Goal: Information Seeking & Learning: Learn about a topic

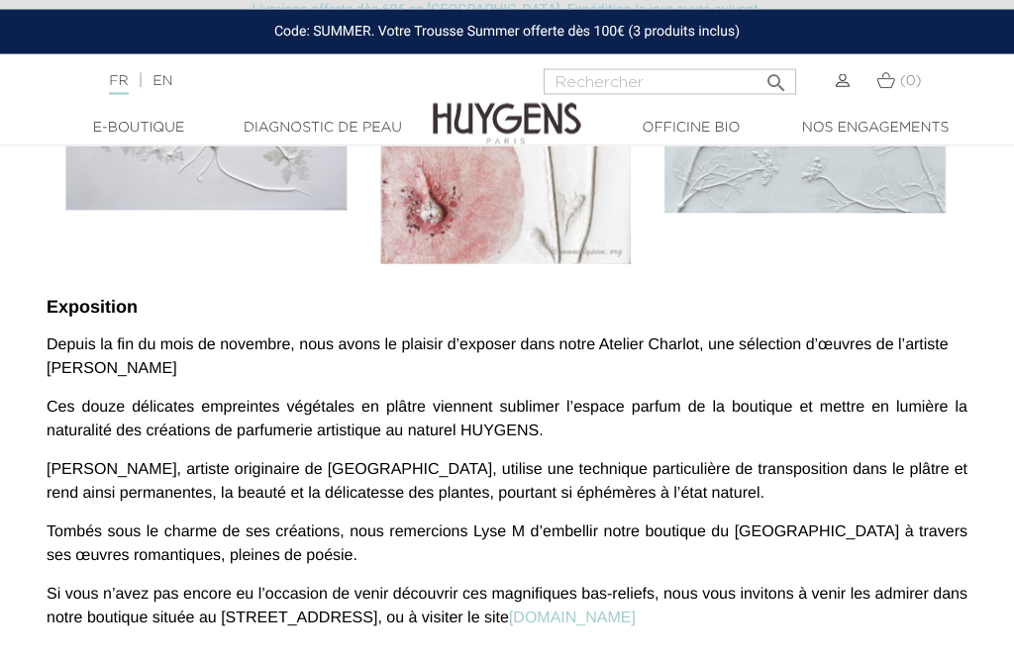
scroll to position [1182, 0]
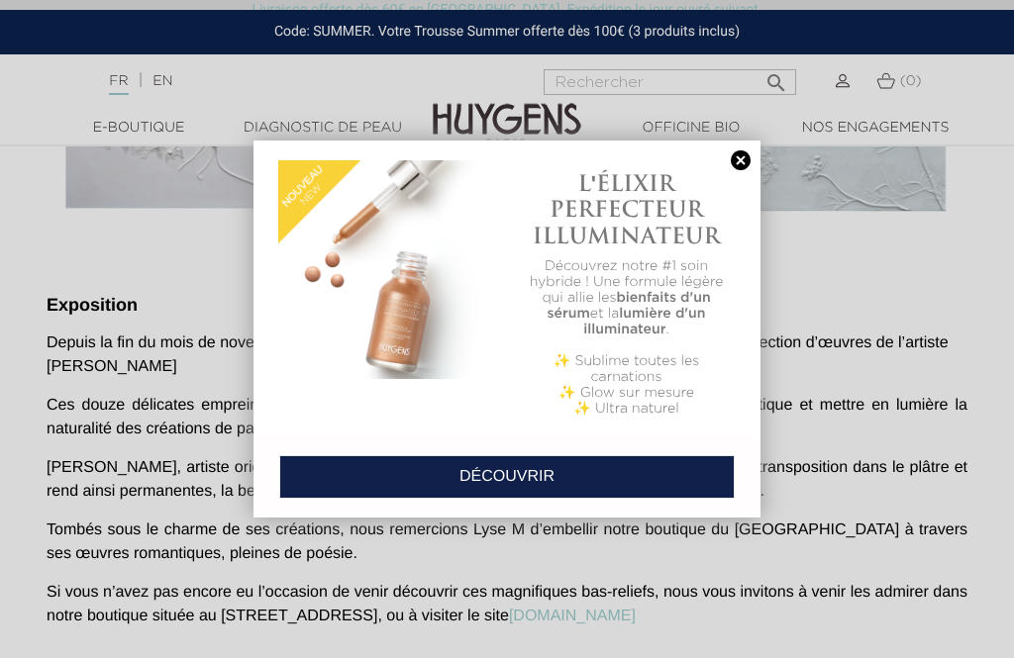
click at [752, 155] on link at bounding box center [741, 160] width 28 height 21
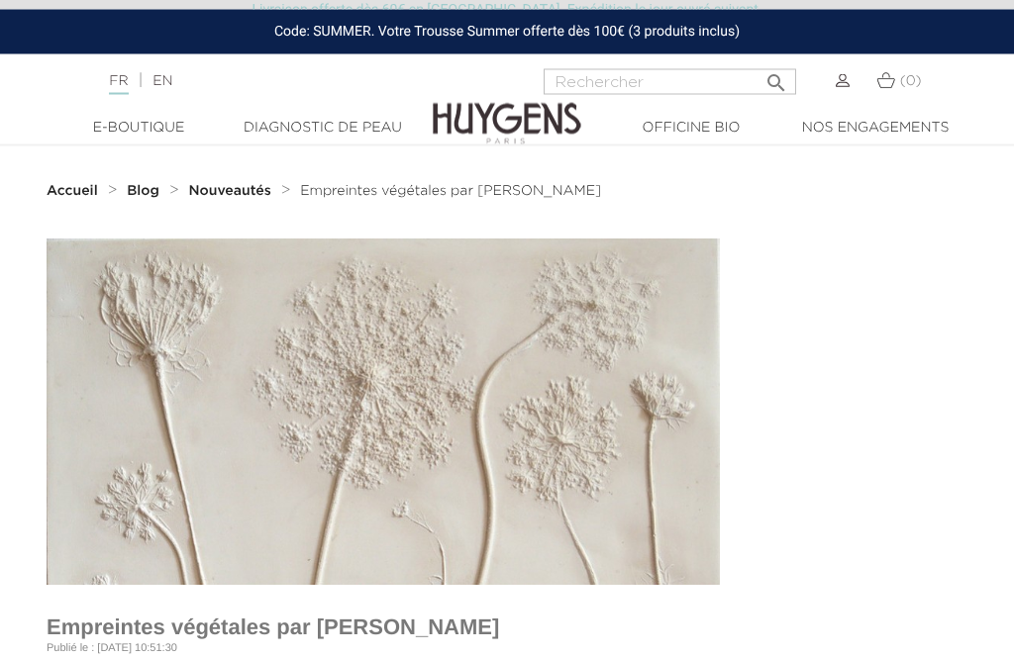
scroll to position [0, 0]
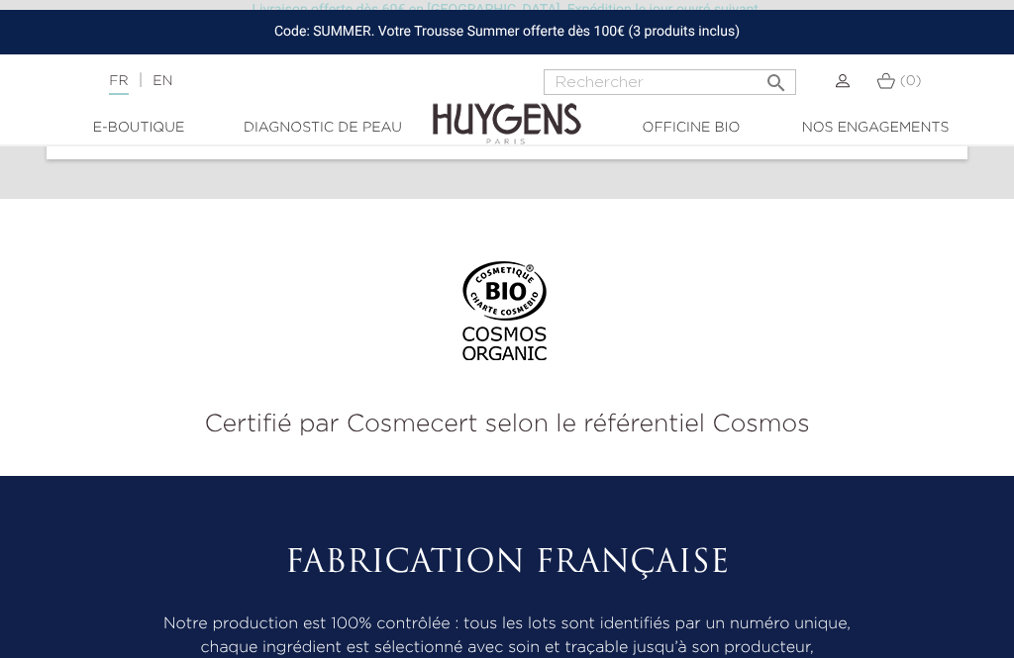
scroll to position [7354, 0]
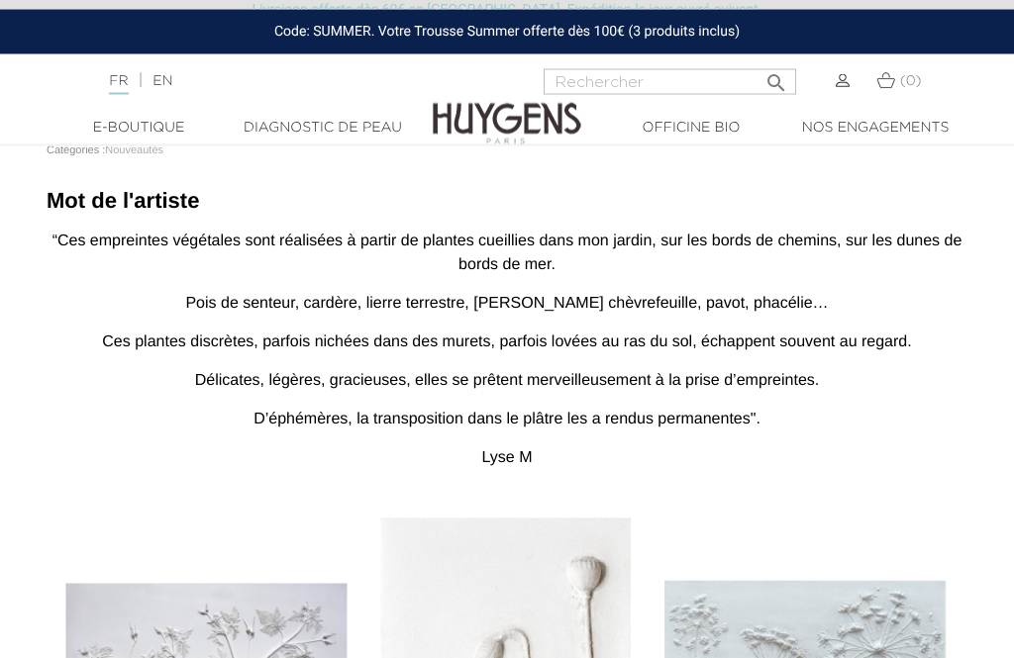
scroll to position [524, 0]
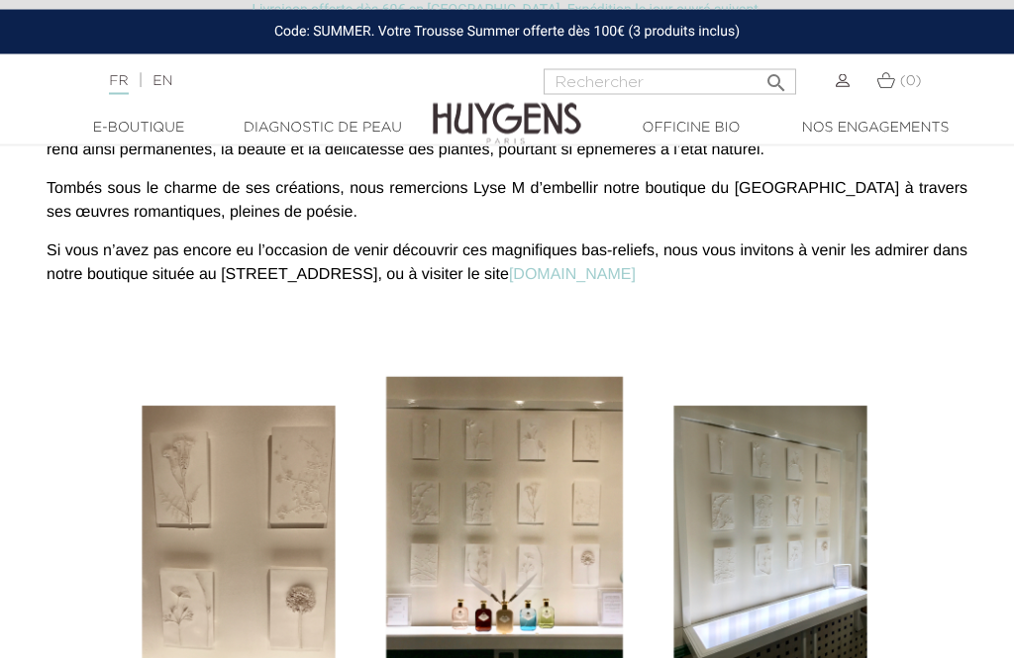
scroll to position [1527, 0]
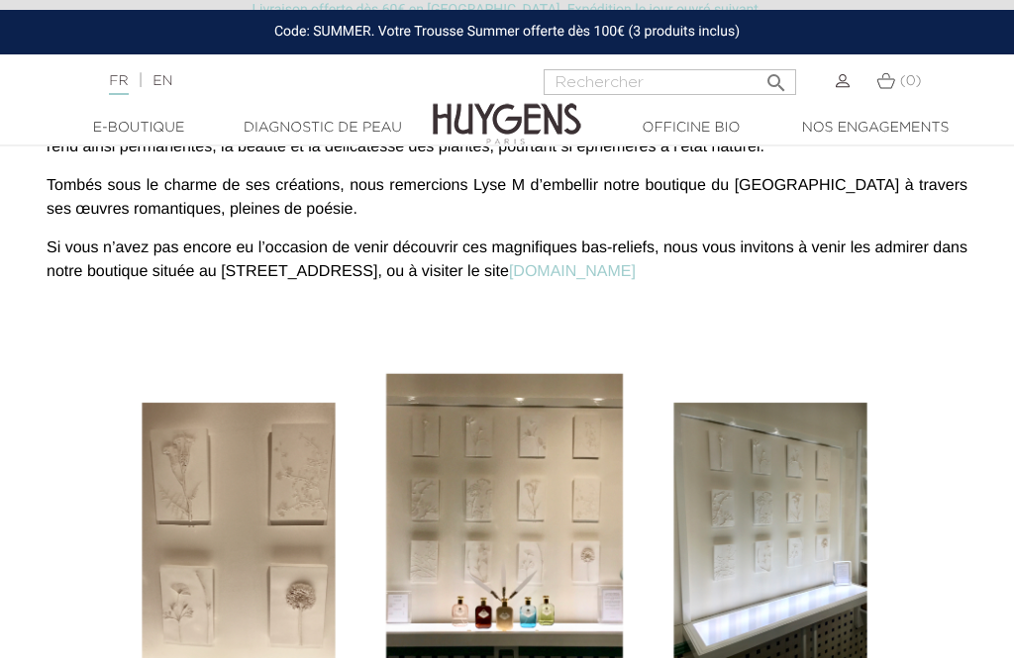
click at [566, 270] on link "[DOMAIN_NAME]" at bounding box center [572, 271] width 127 height 17
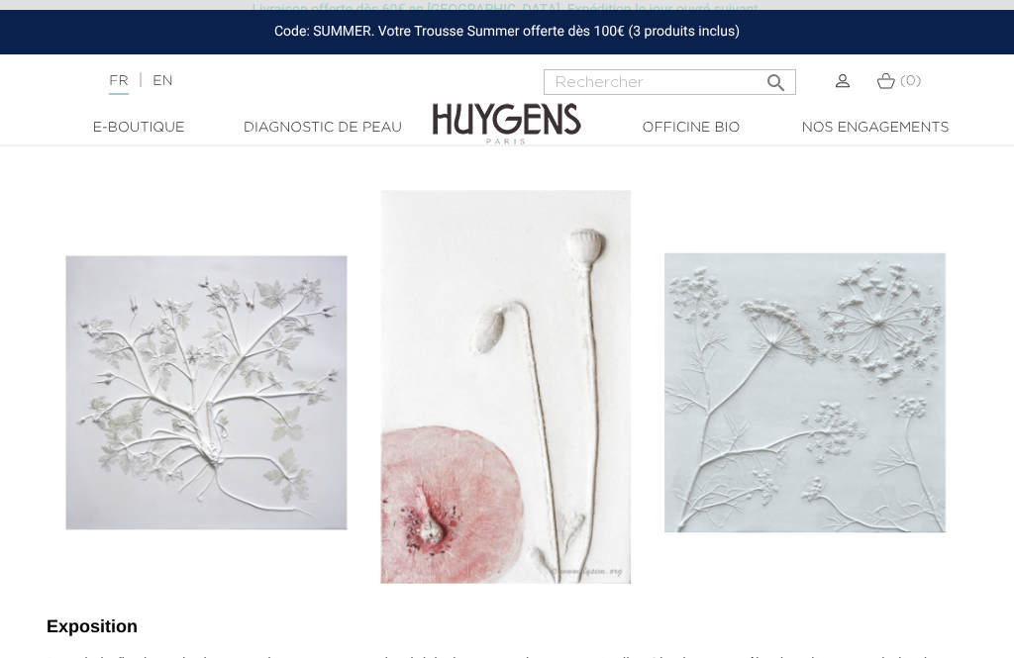
scroll to position [854, 0]
